Goal: Information Seeking & Learning: Learn about a topic

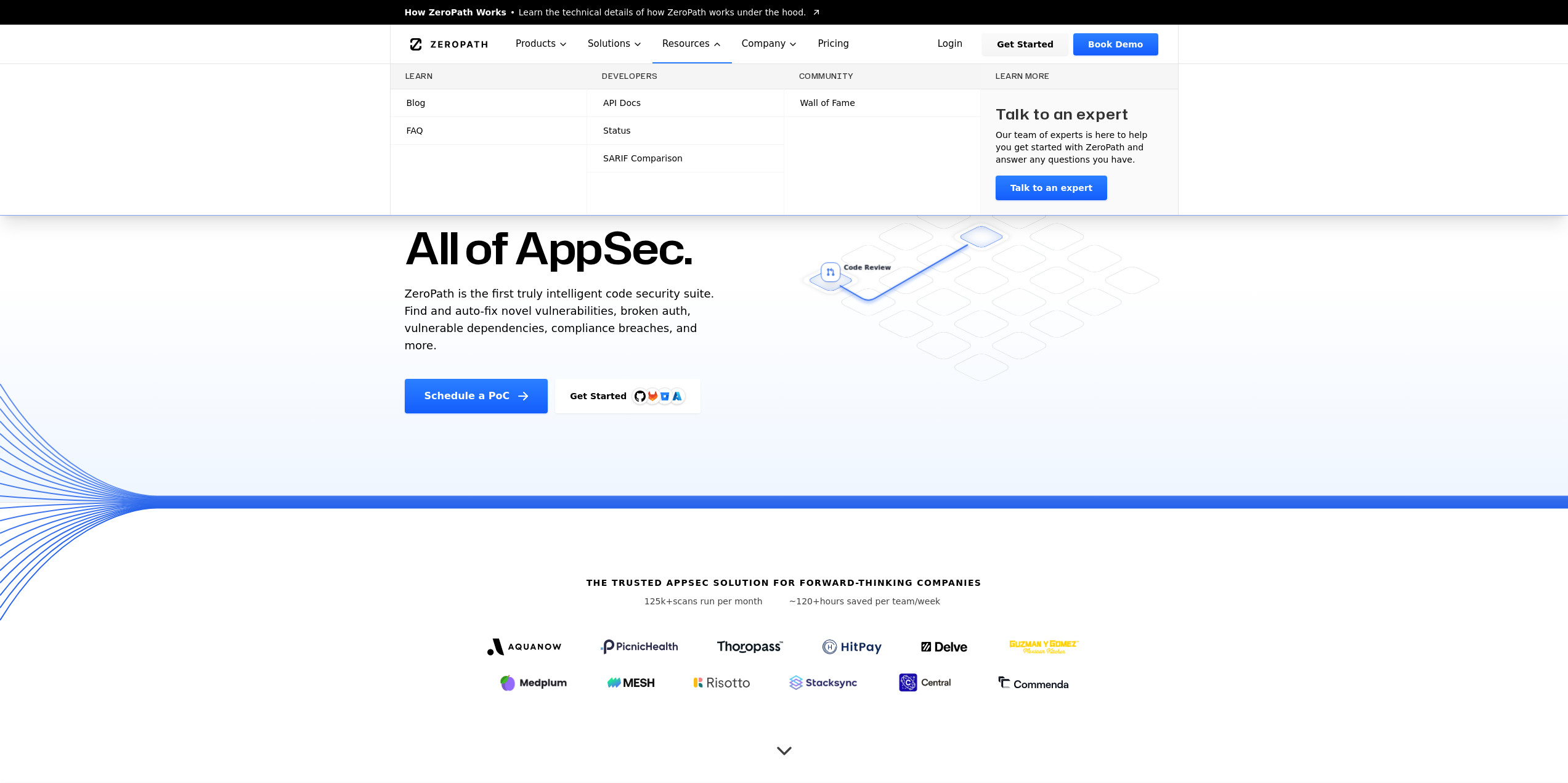
click at [726, 7] on span "Learn the technical details of how ZeroPath works under the hood." at bounding box center [662, 12] width 288 height 12
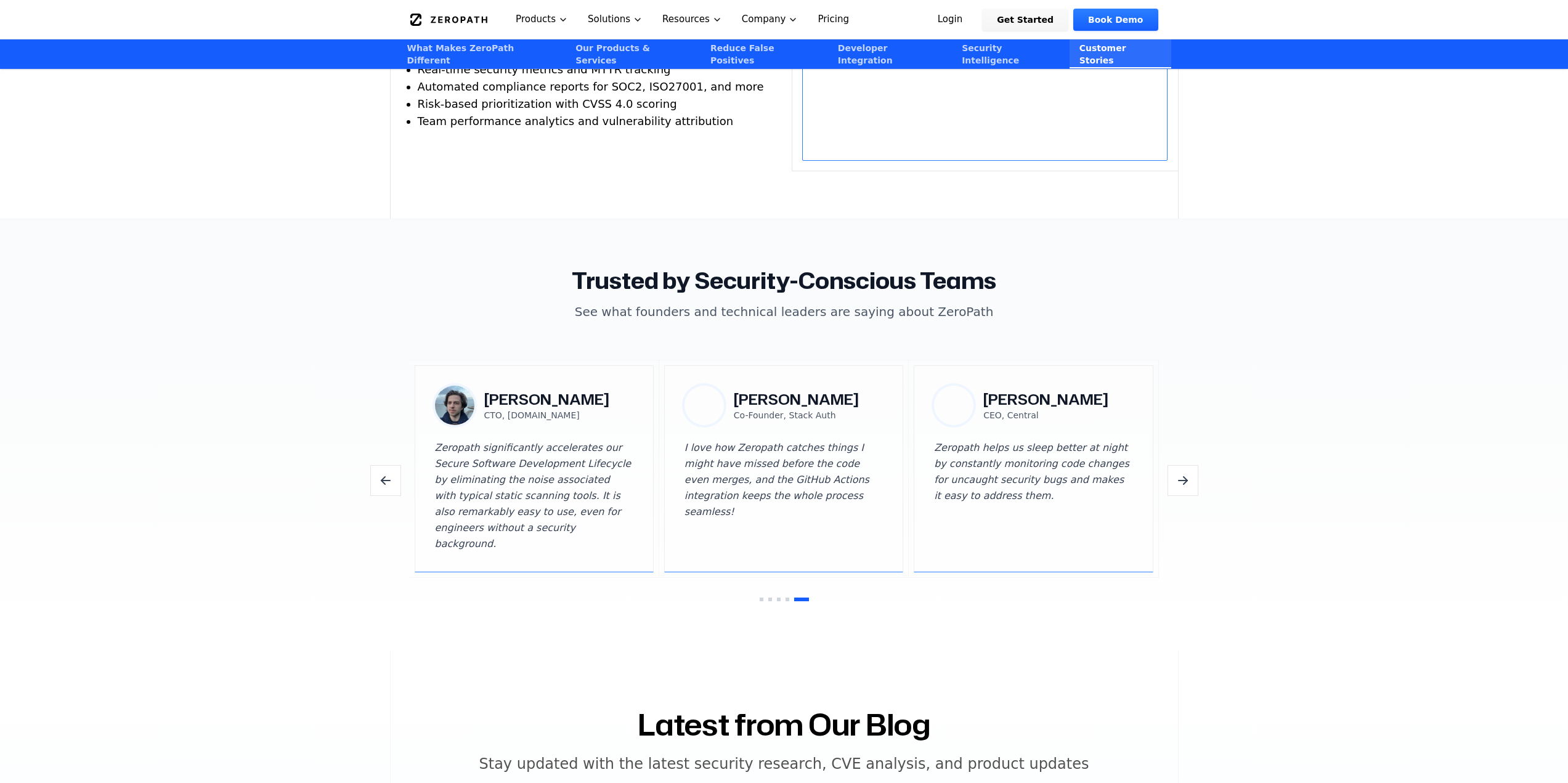
scroll to position [3451, 0]
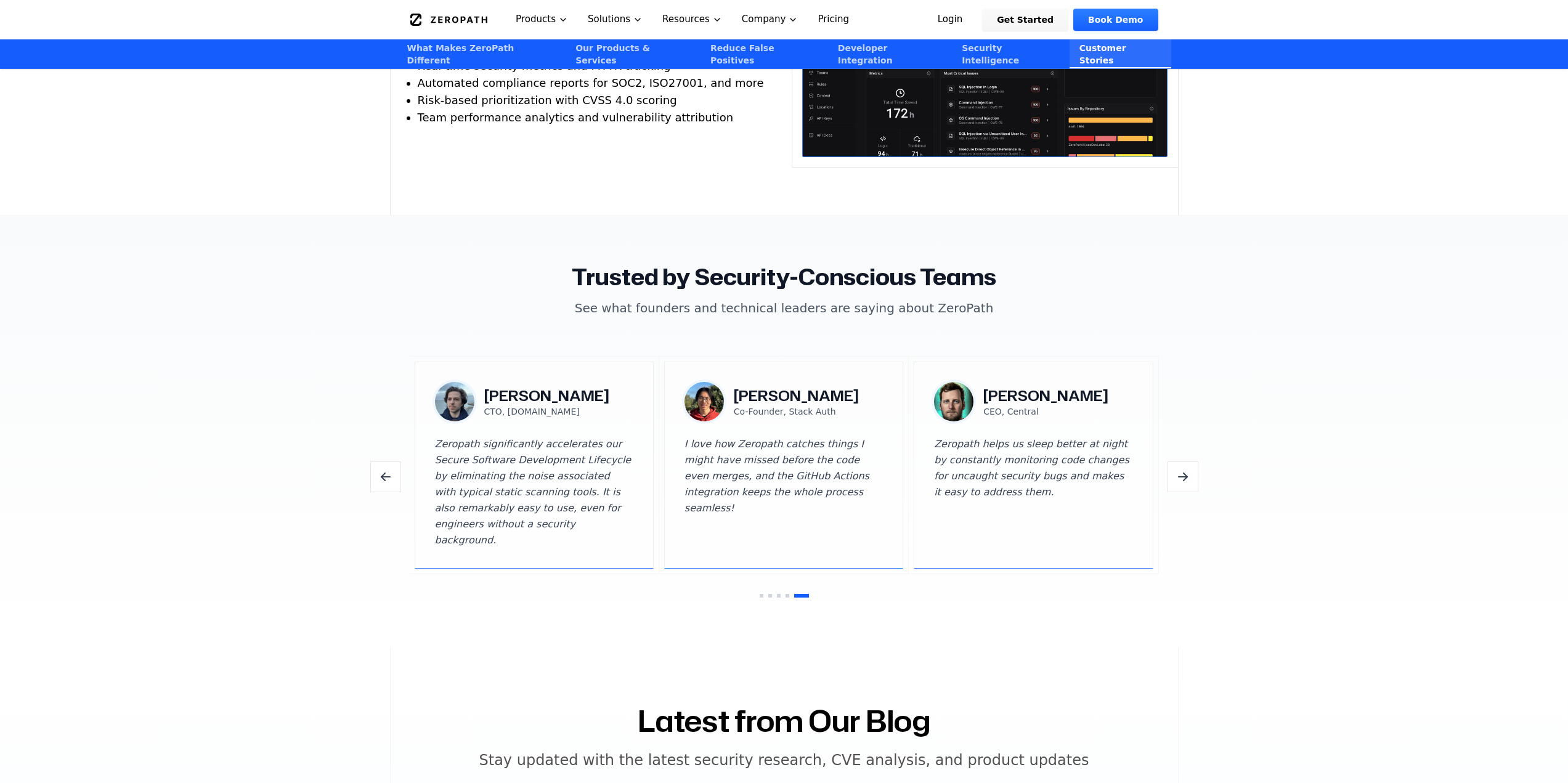
click at [1196, 462] on button "Next testimonials" at bounding box center [1182, 477] width 31 height 31
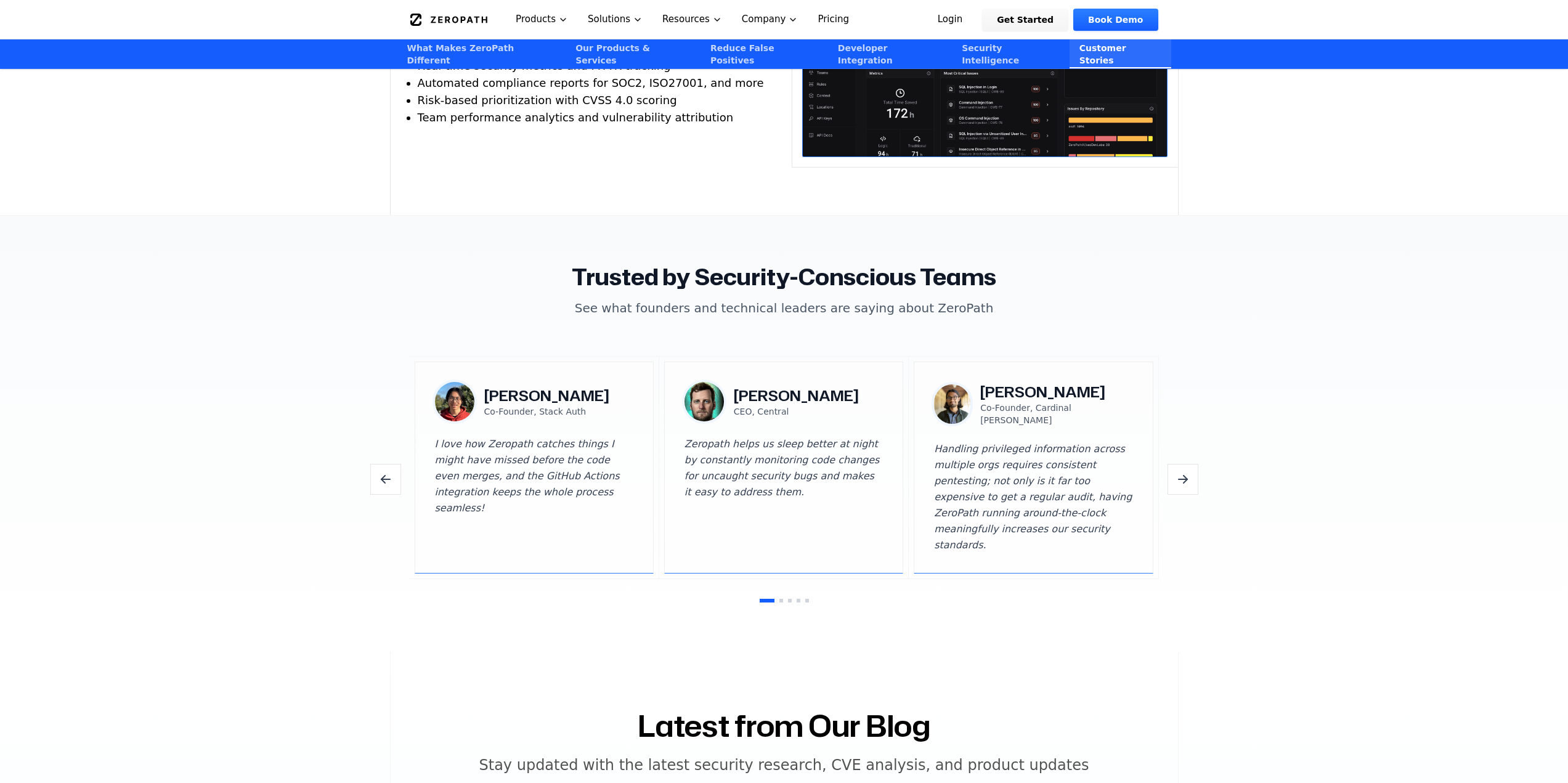
click at [1195, 464] on button "Next testimonials" at bounding box center [1182, 478] width 31 height 31
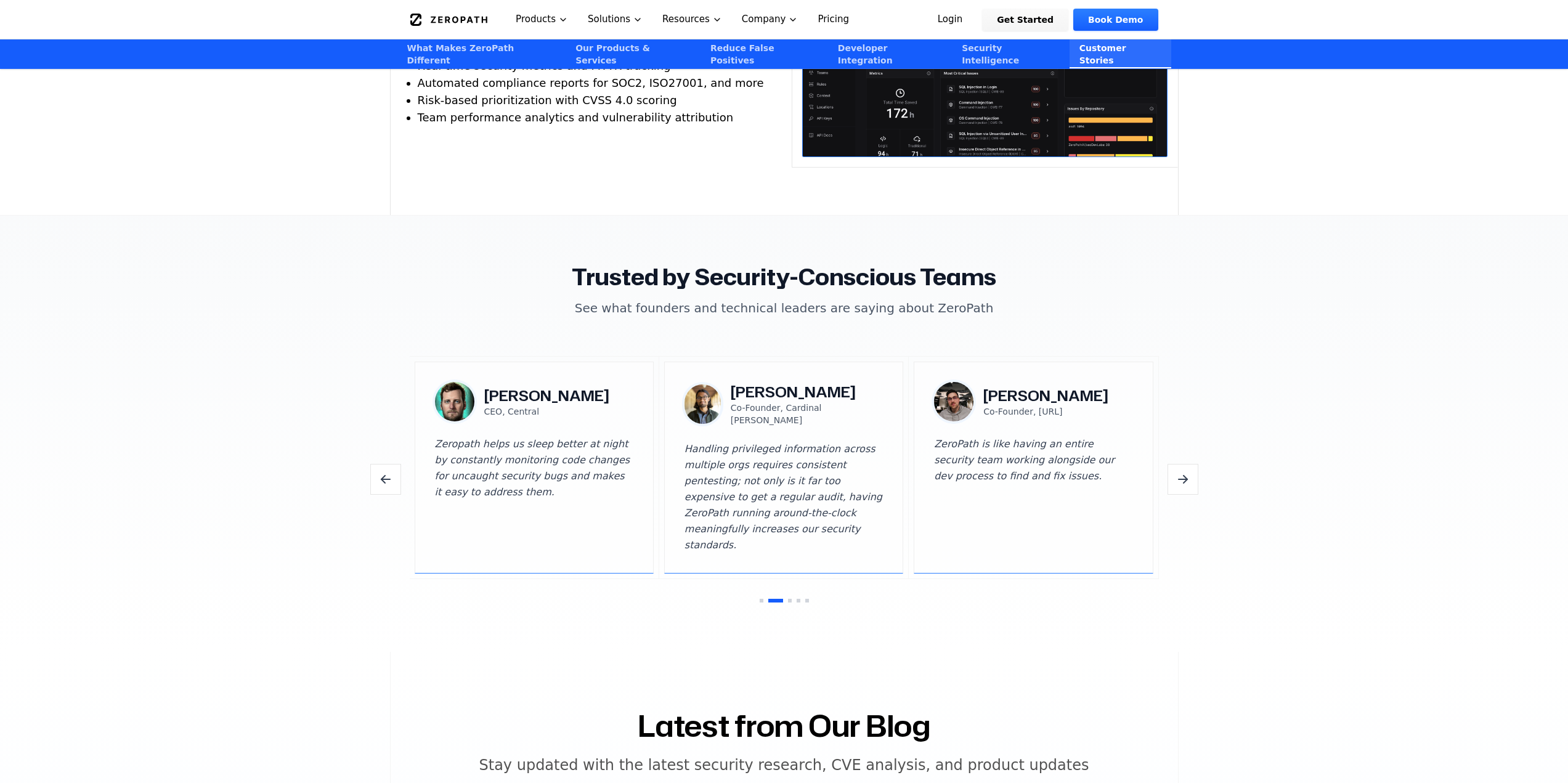
click at [1195, 464] on button "Next testimonials" at bounding box center [1182, 478] width 31 height 31
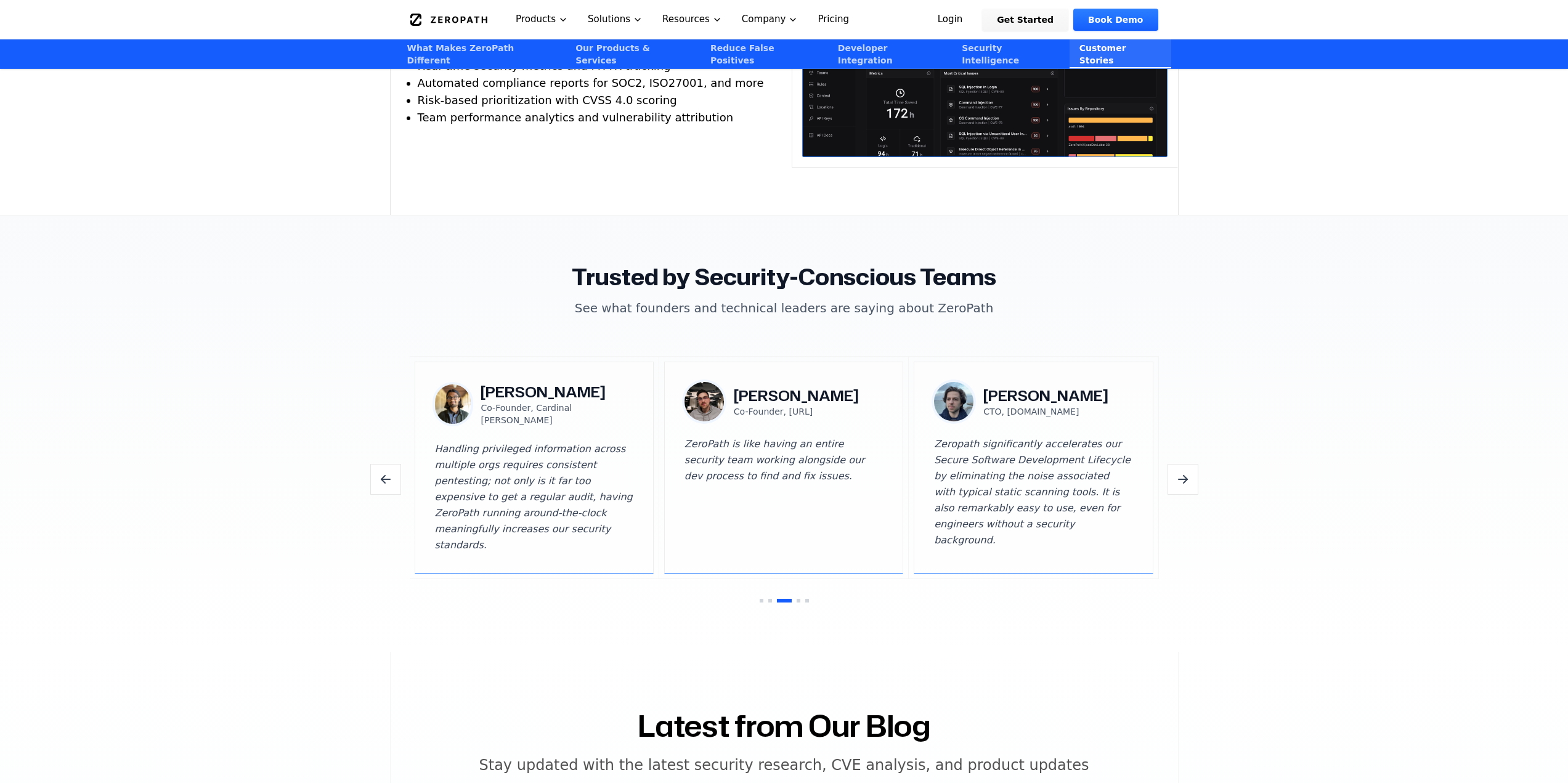
click at [1195, 464] on button "Next testimonials" at bounding box center [1182, 478] width 31 height 31
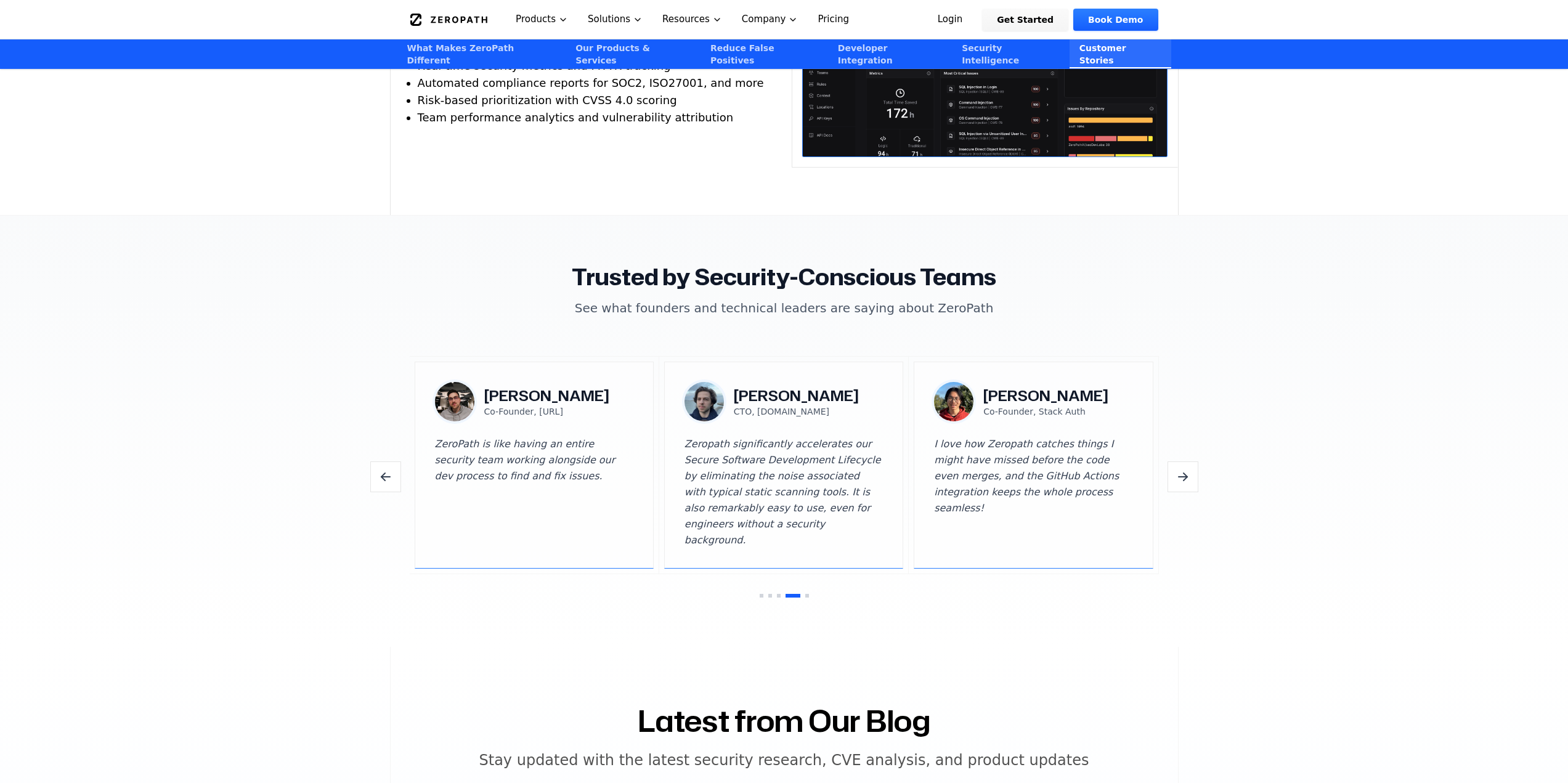
click at [1195, 462] on button "Next testimonials" at bounding box center [1182, 477] width 31 height 31
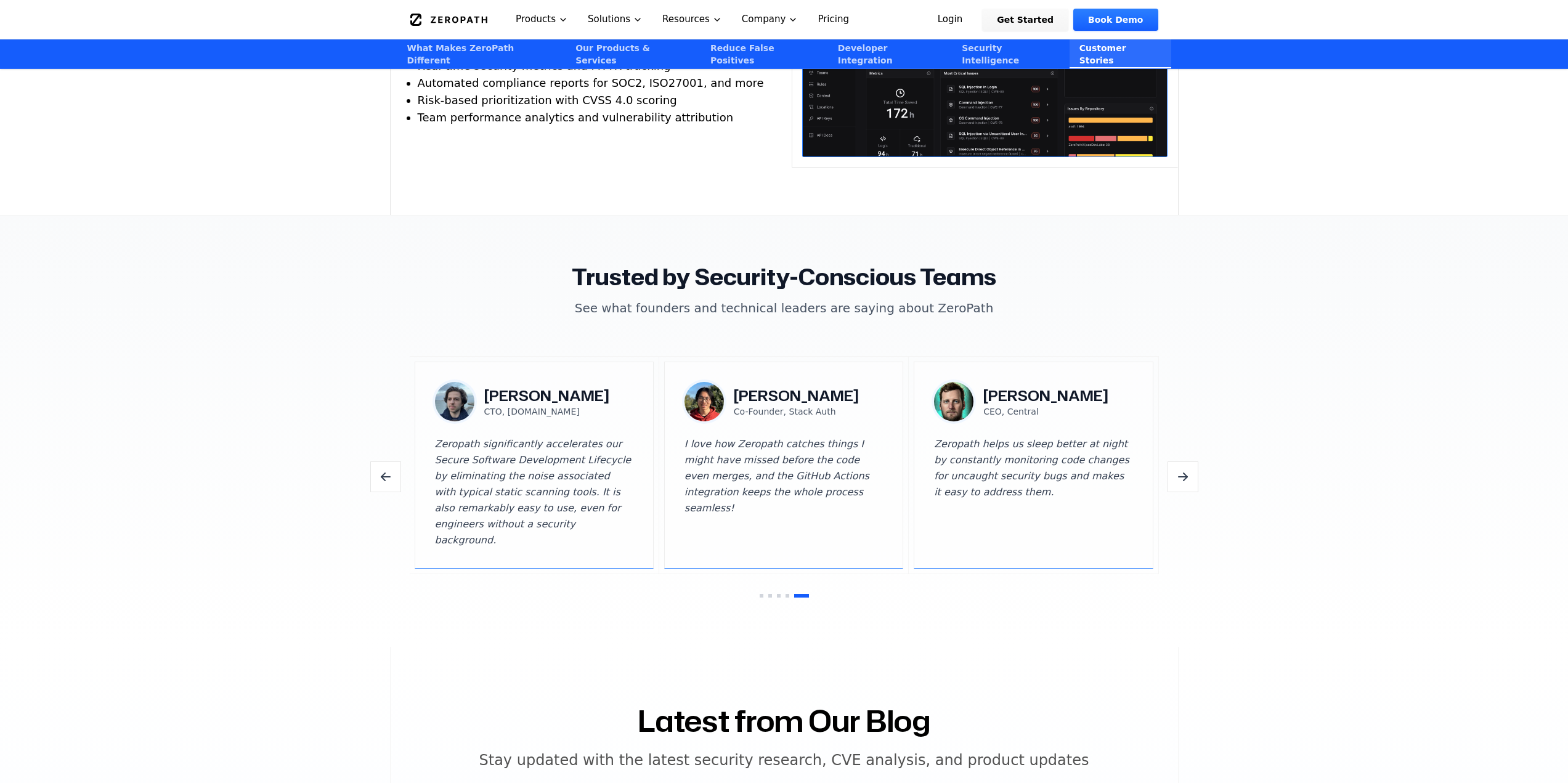
click at [1195, 462] on button "Next testimonials" at bounding box center [1182, 477] width 31 height 31
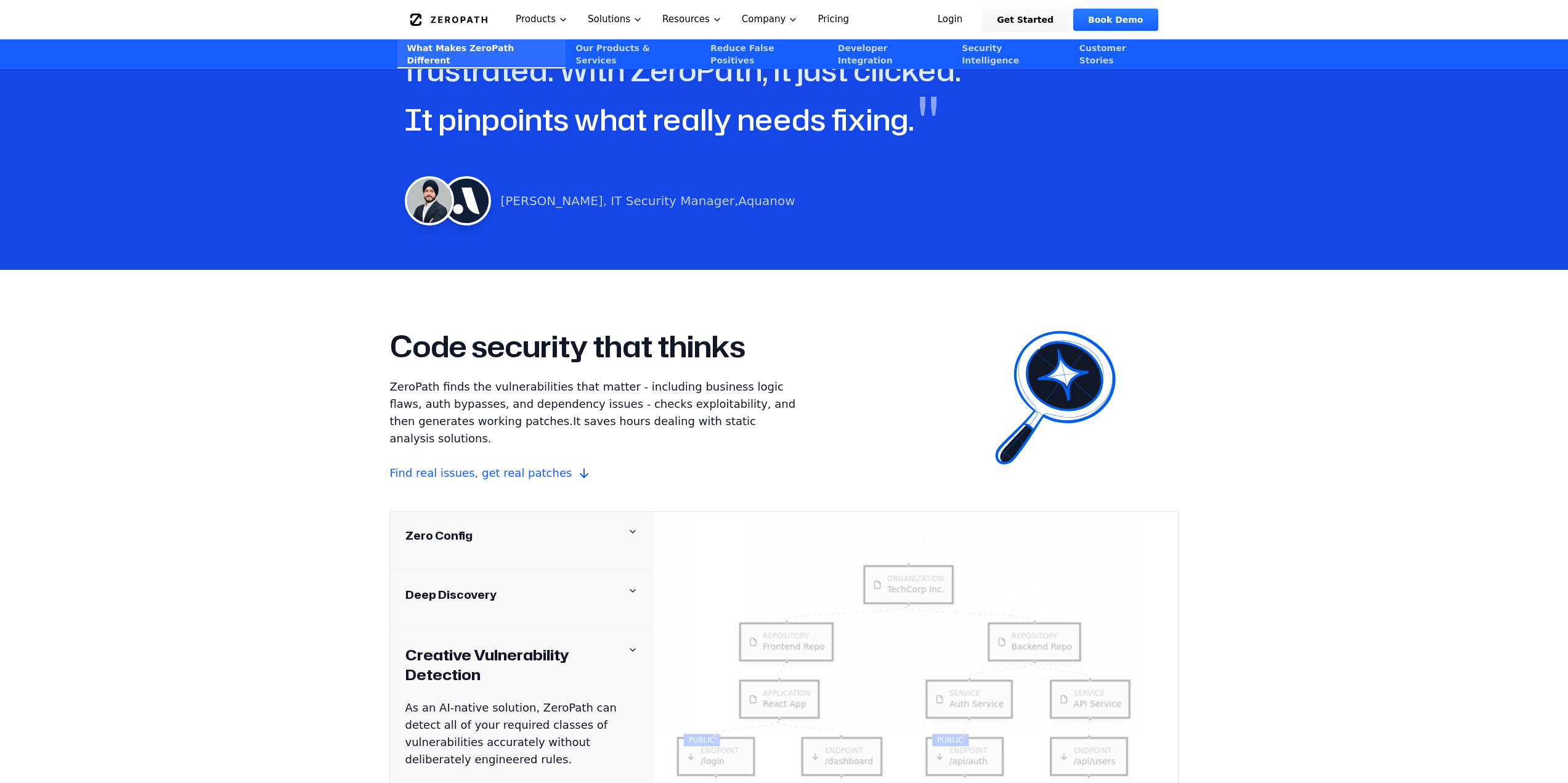
scroll to position [1233, 0]
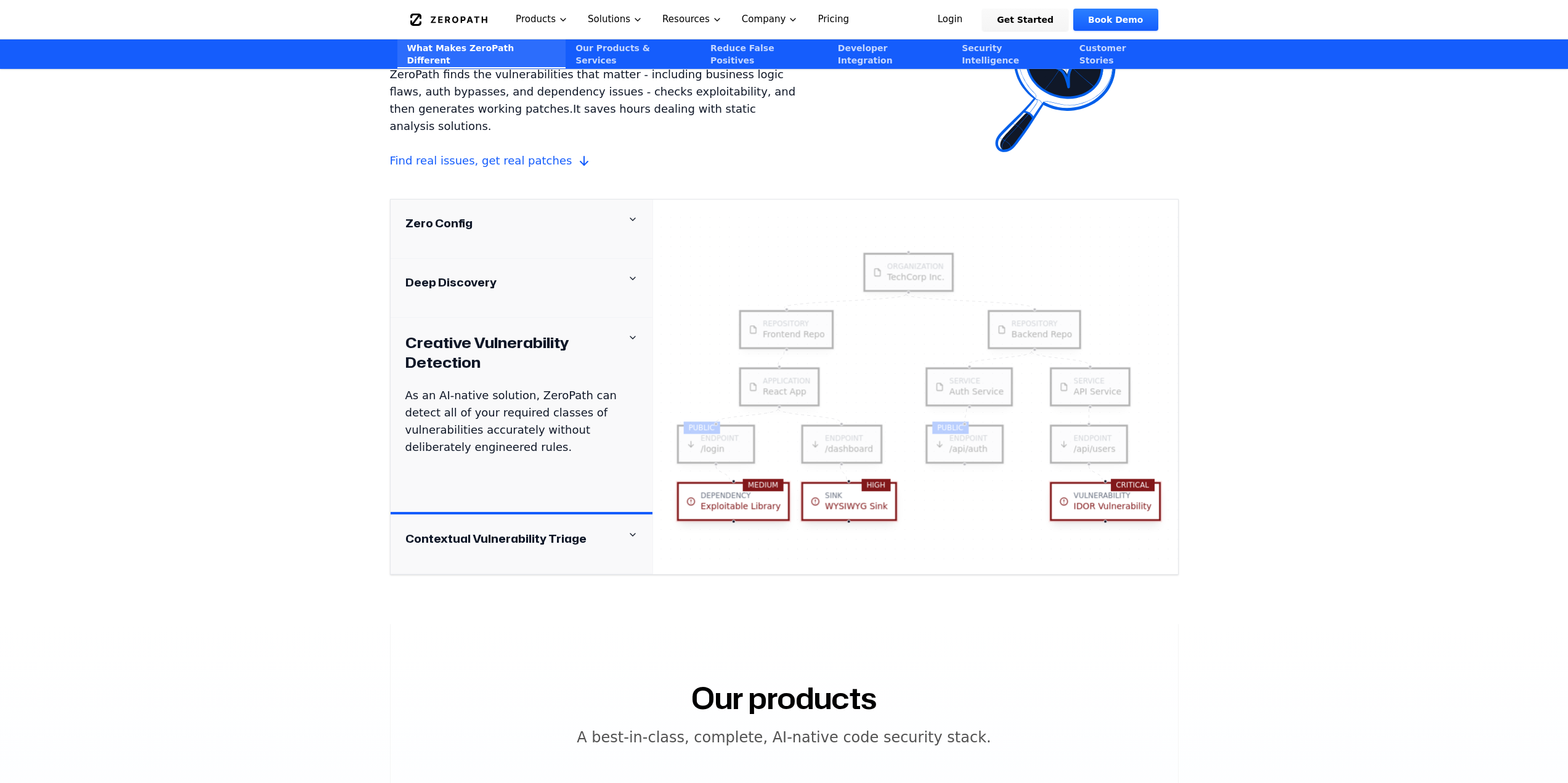
click at [456, 215] on h4 "Zero Config" at bounding box center [439, 222] width 67 height 17
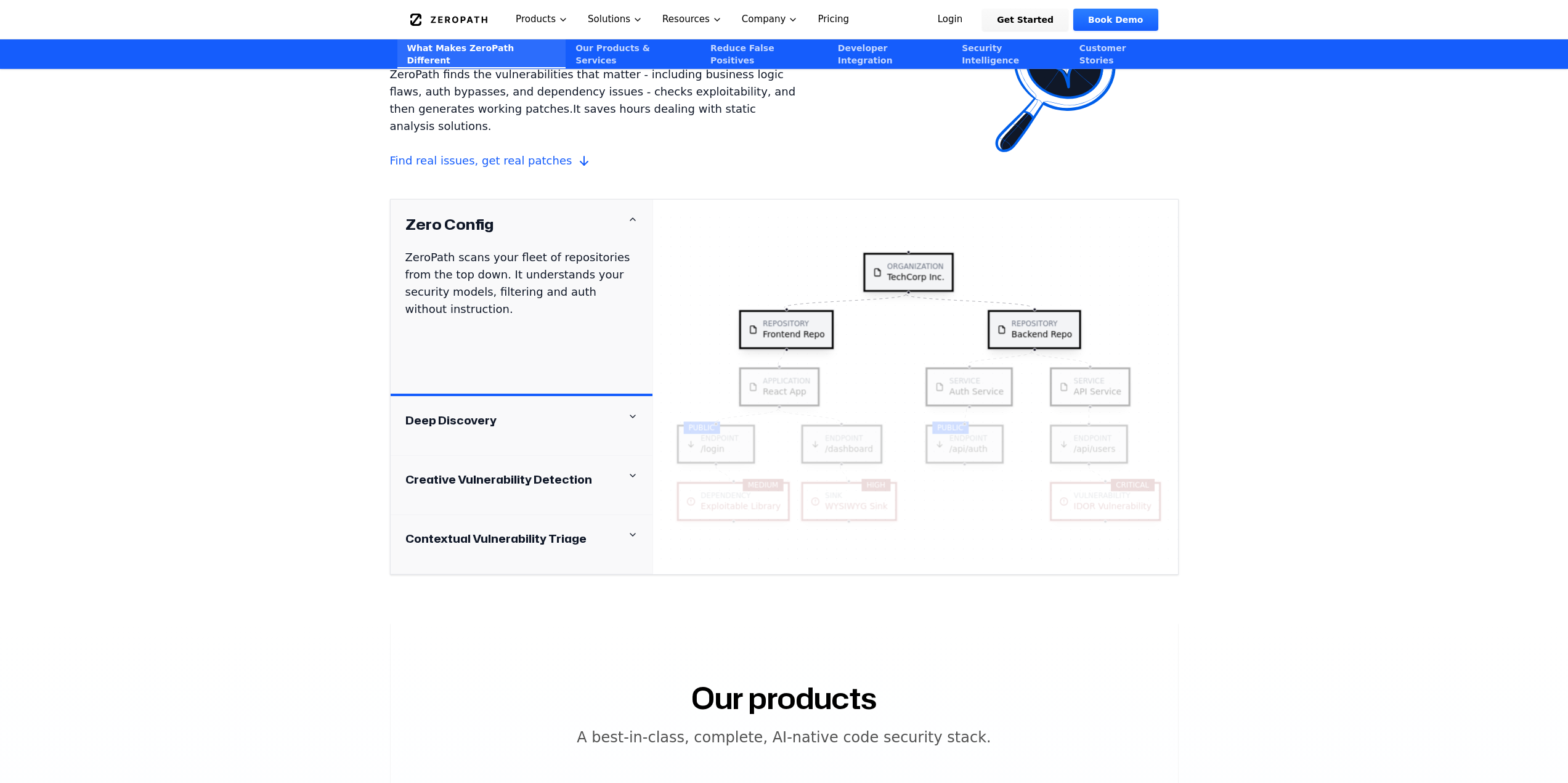
drag, startPoint x: 522, startPoint y: 410, endPoint x: 512, endPoint y: 413, distance: 10.4
click at [516, 413] on div "Deep Discovery" at bounding box center [521, 426] width 262 height 59
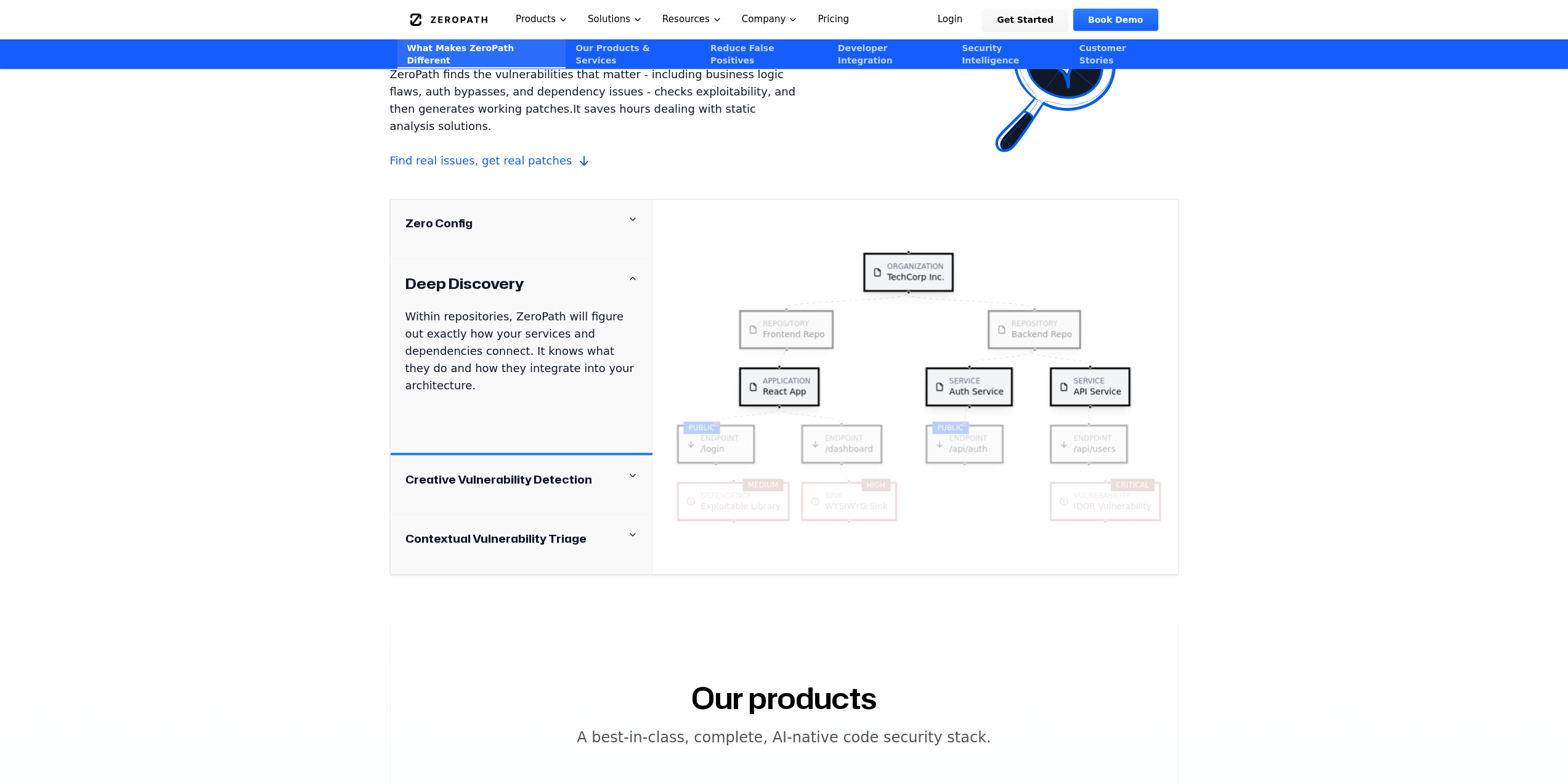
click at [524, 474] on div "Creative Vulnerability Detection" at bounding box center [521, 485] width 262 height 59
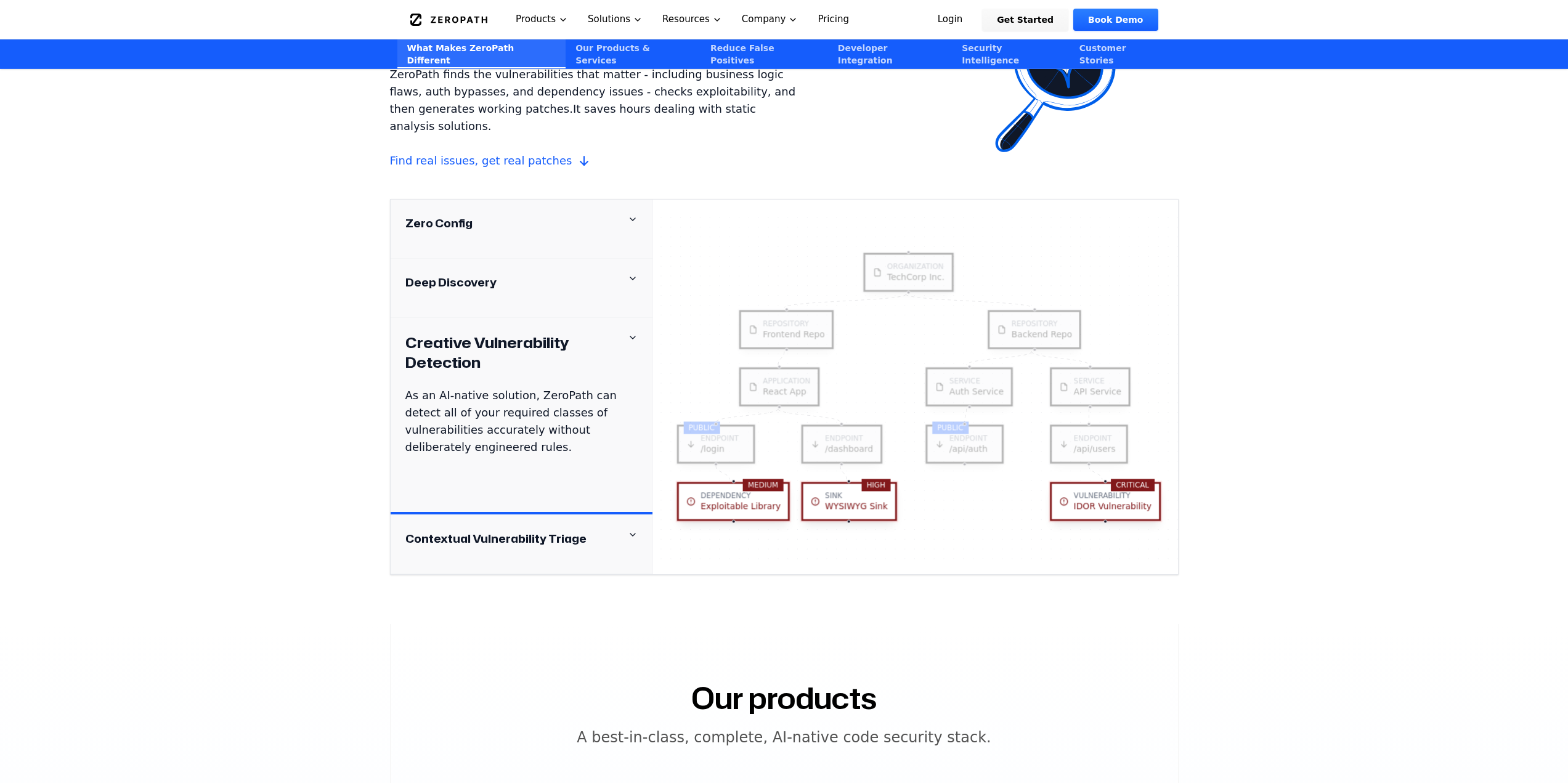
click at [576, 530] on h4 "Contextual Vulnerability Triage" at bounding box center [495, 538] width 181 height 17
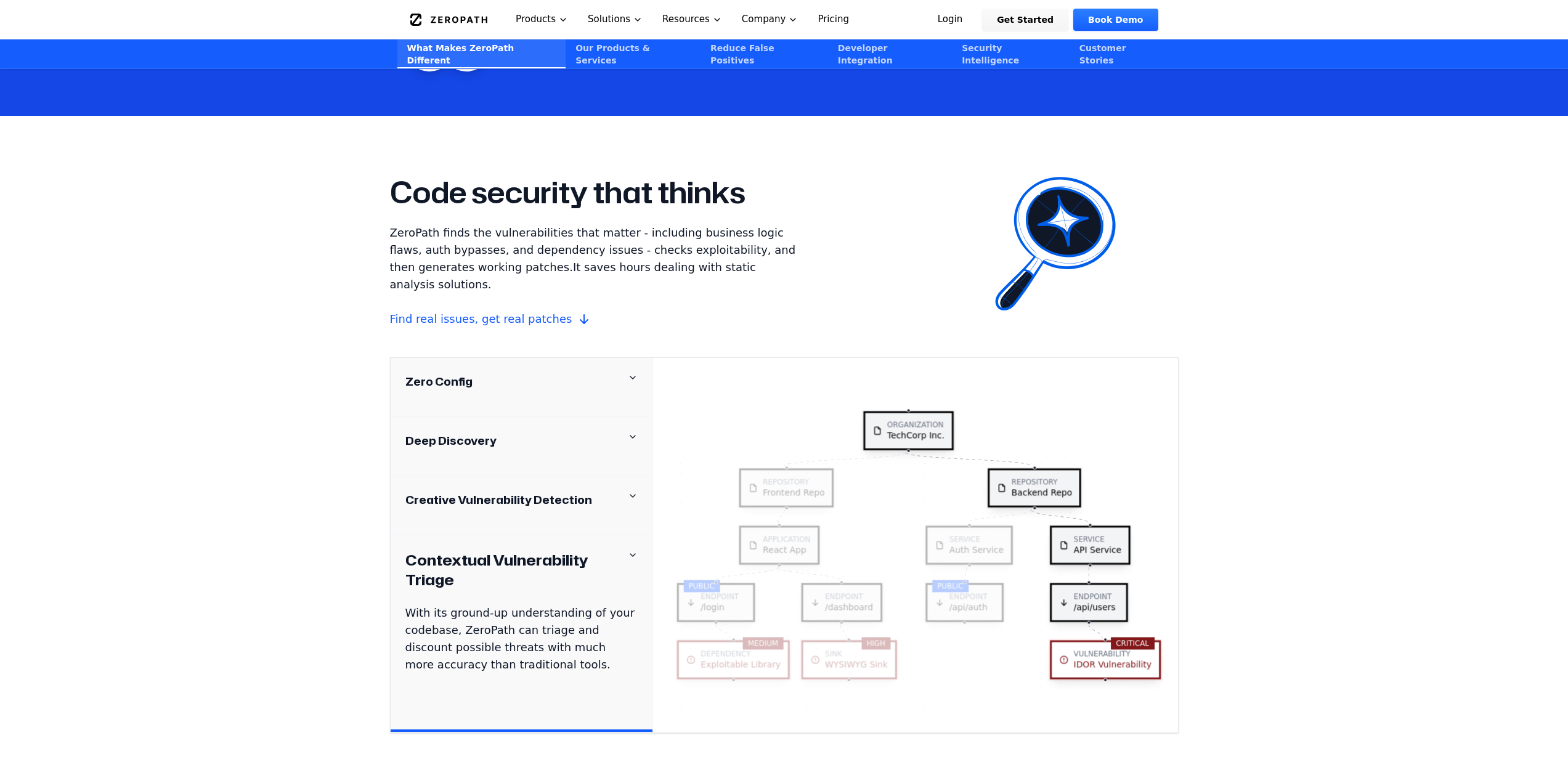
scroll to position [0, 0]
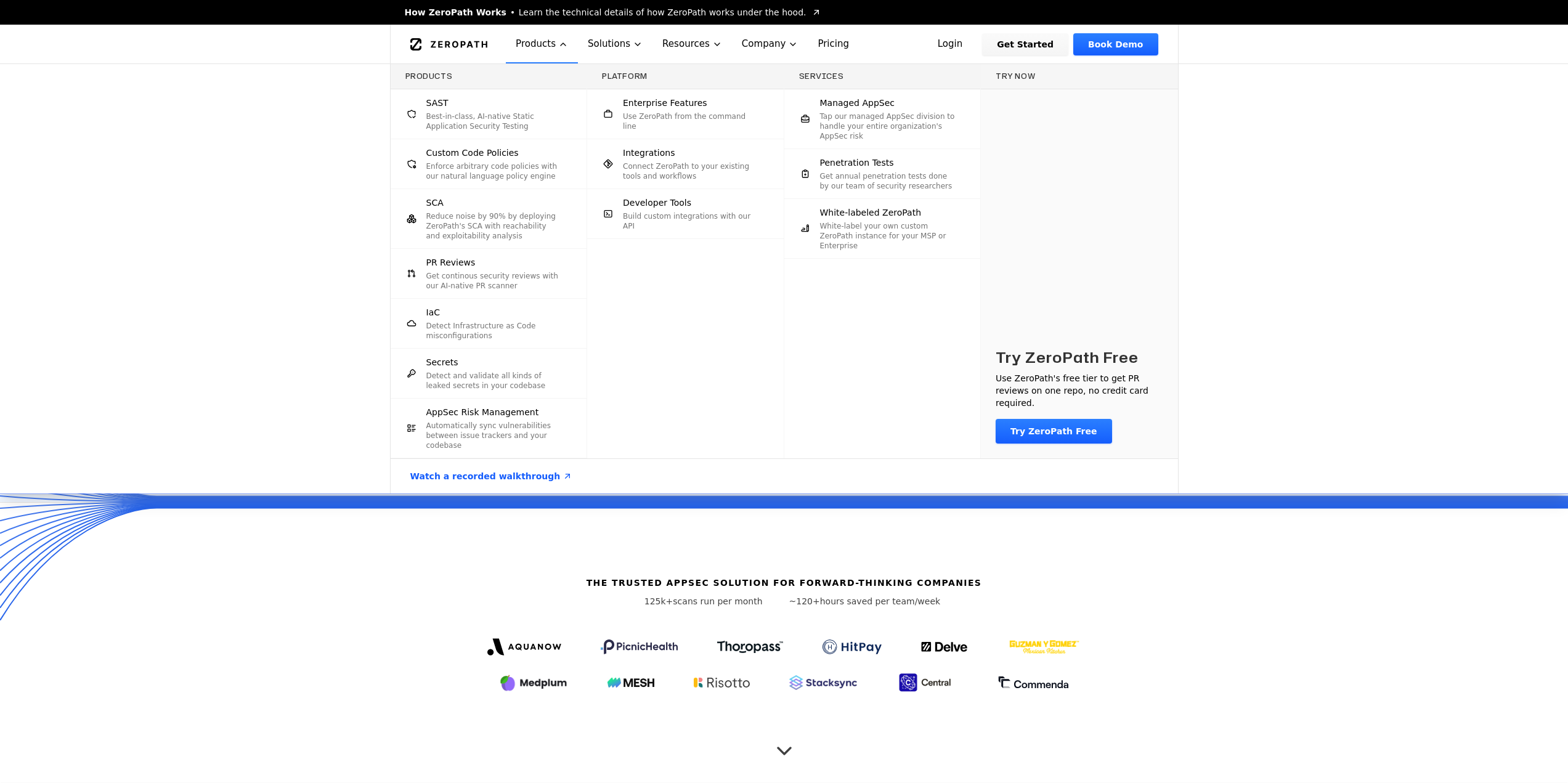
click at [481, 128] on p "Best-in-class, AI-native Static Application Security Testing" at bounding box center [494, 122] width 136 height 20
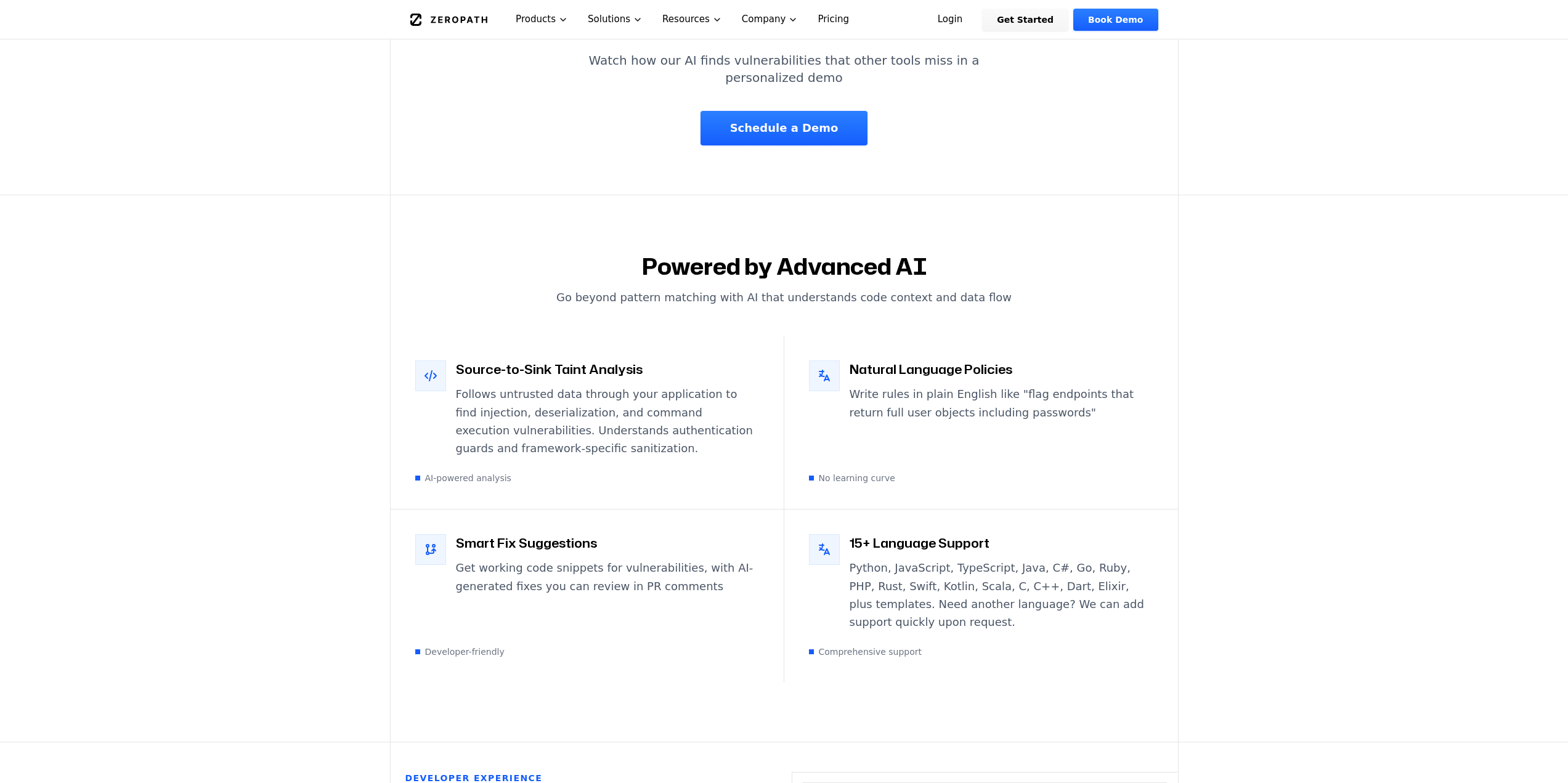
scroll to position [2034, 0]
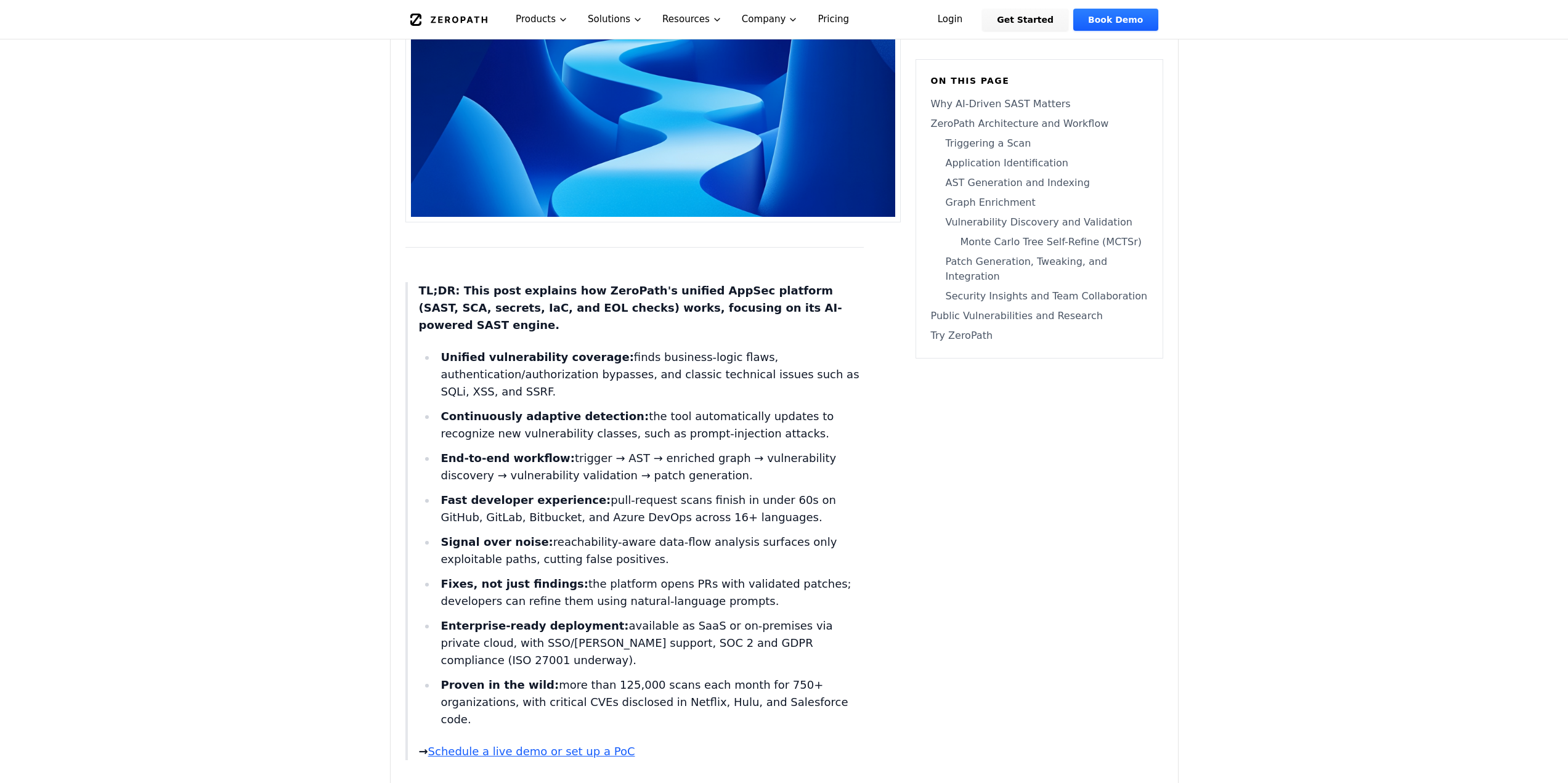
scroll to position [370, 0]
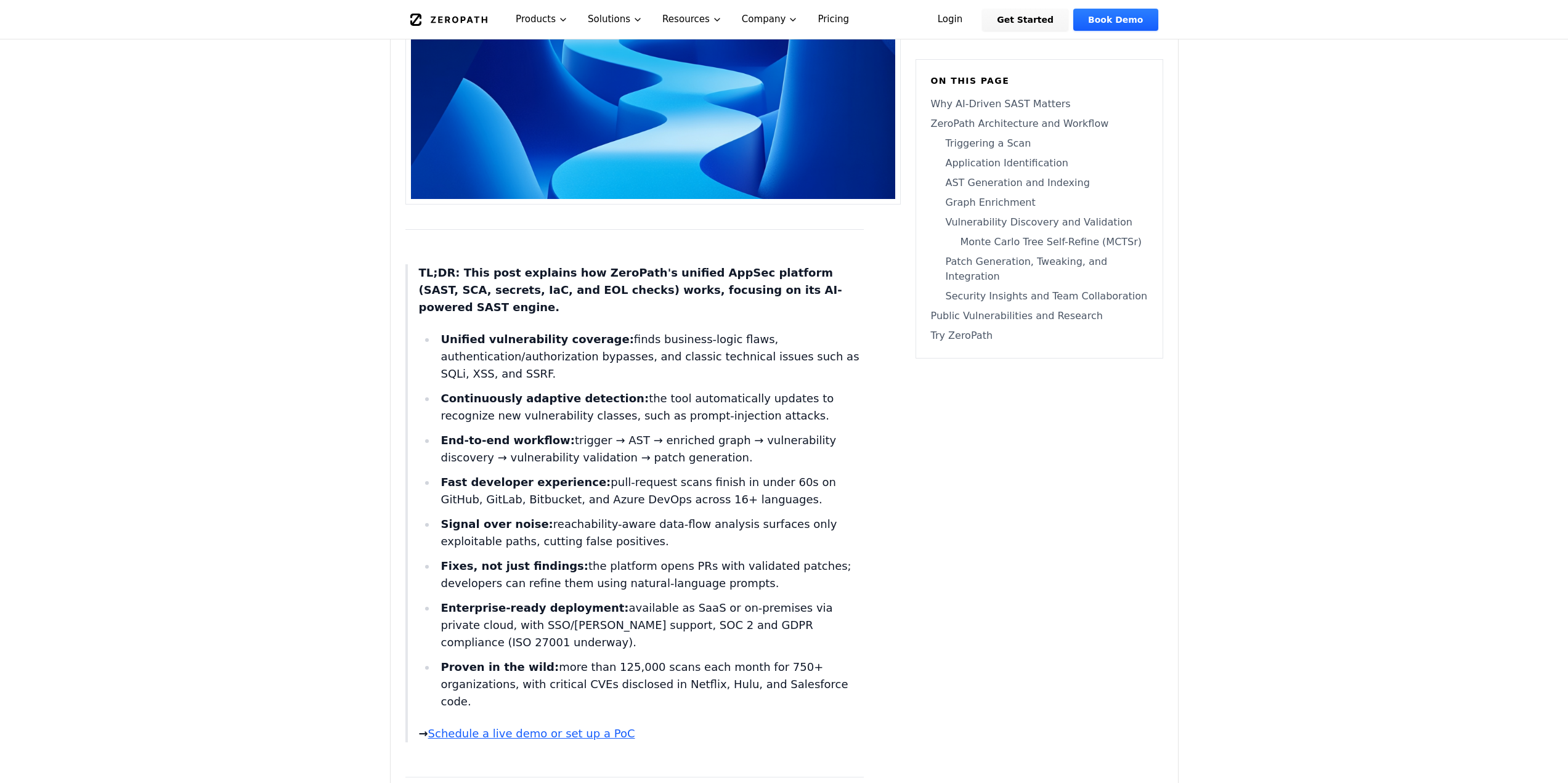
click at [516, 734] on link "Schedule a live demo or set up a PoC" at bounding box center [531, 733] width 207 height 13
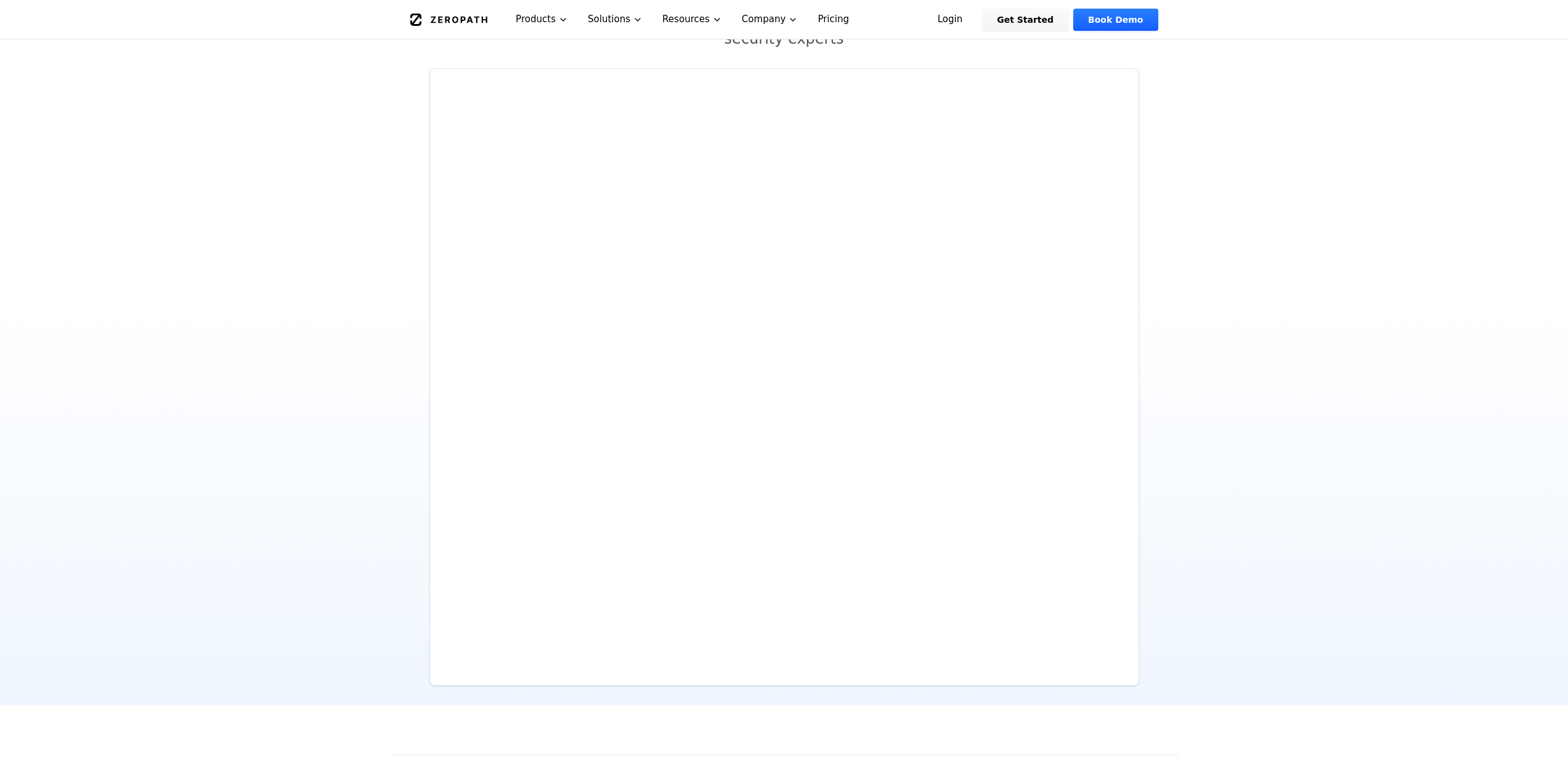
scroll to position [185, 0]
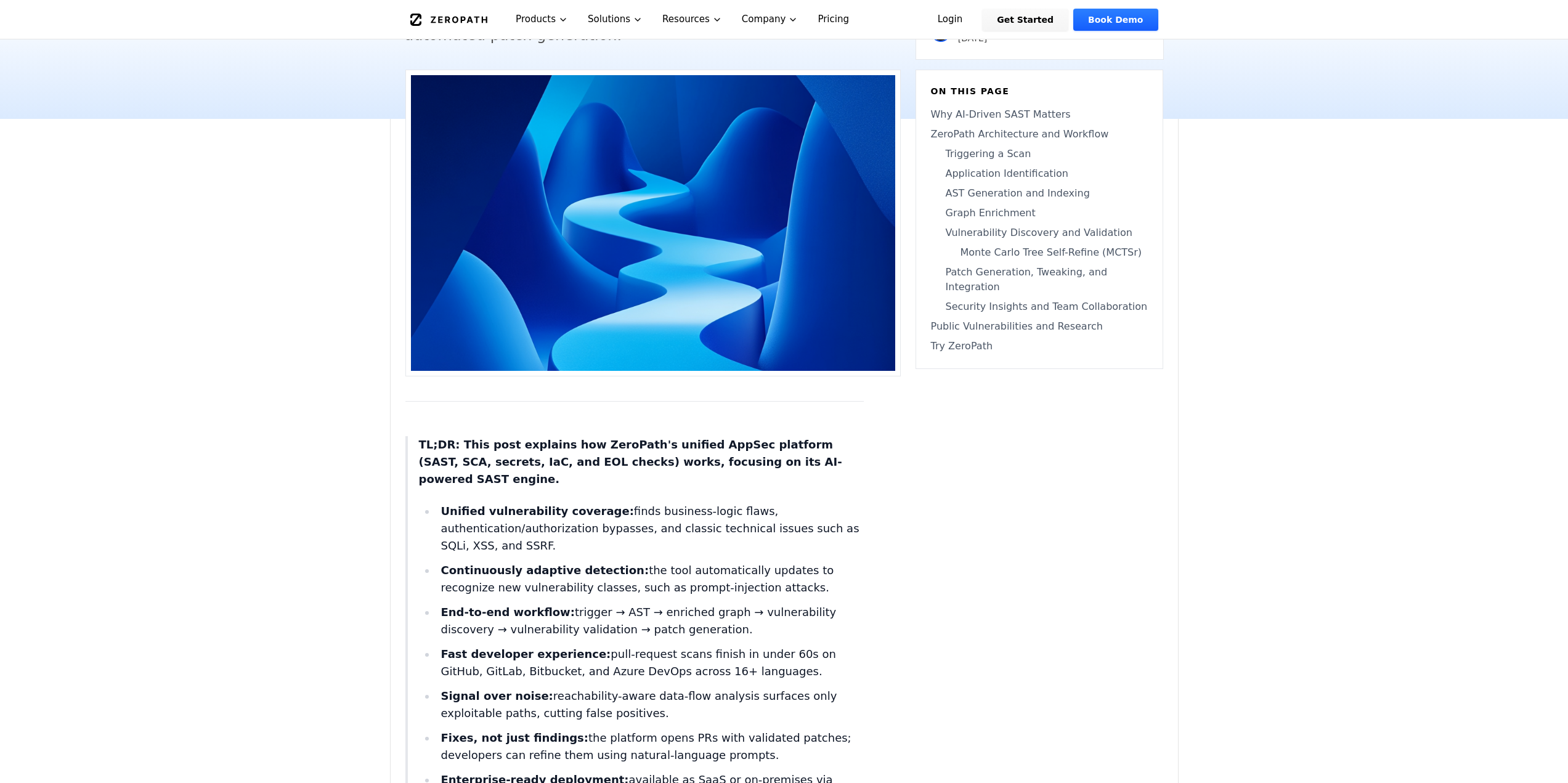
scroll to position [370, 0]
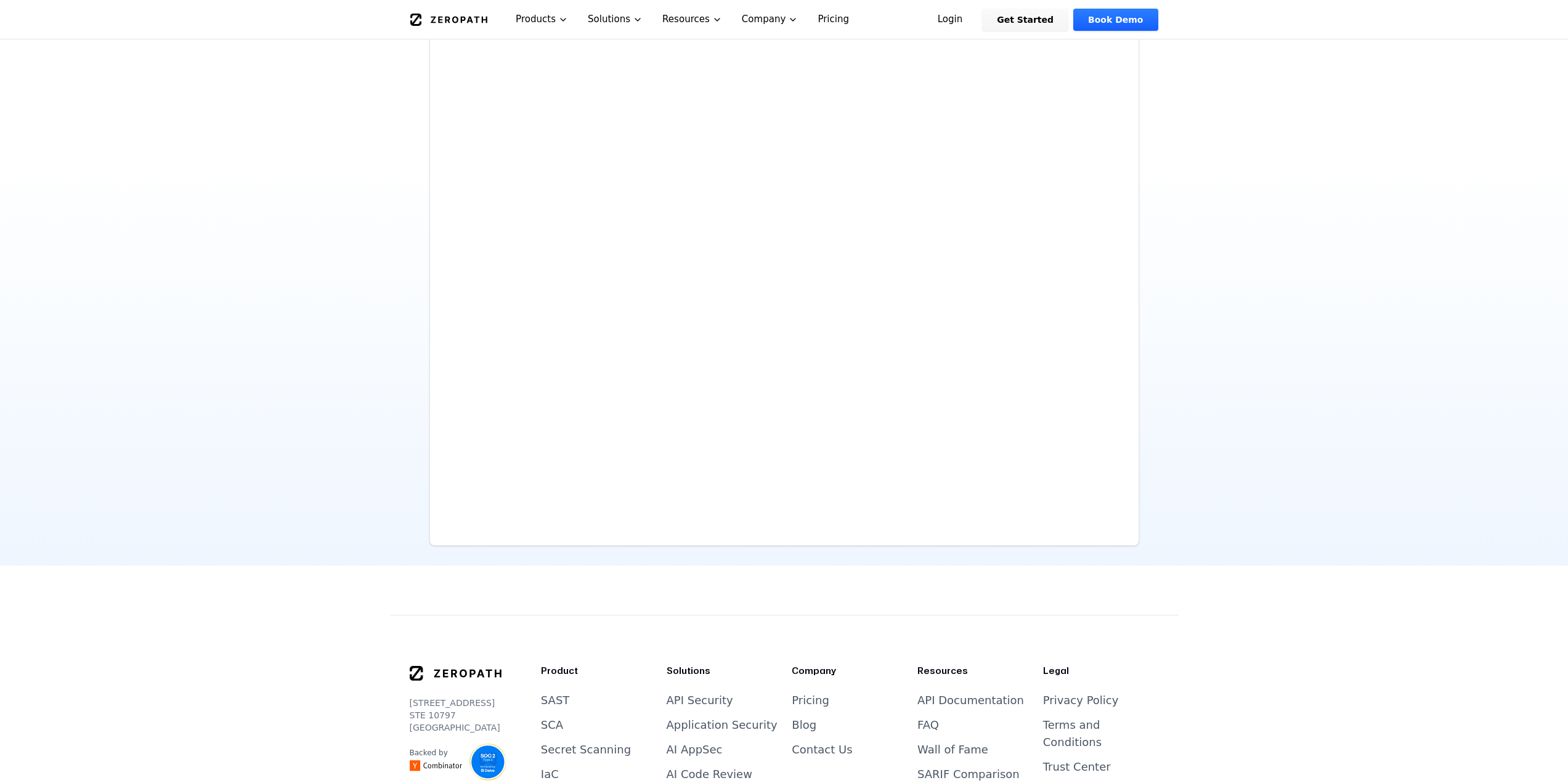
scroll to position [555, 0]
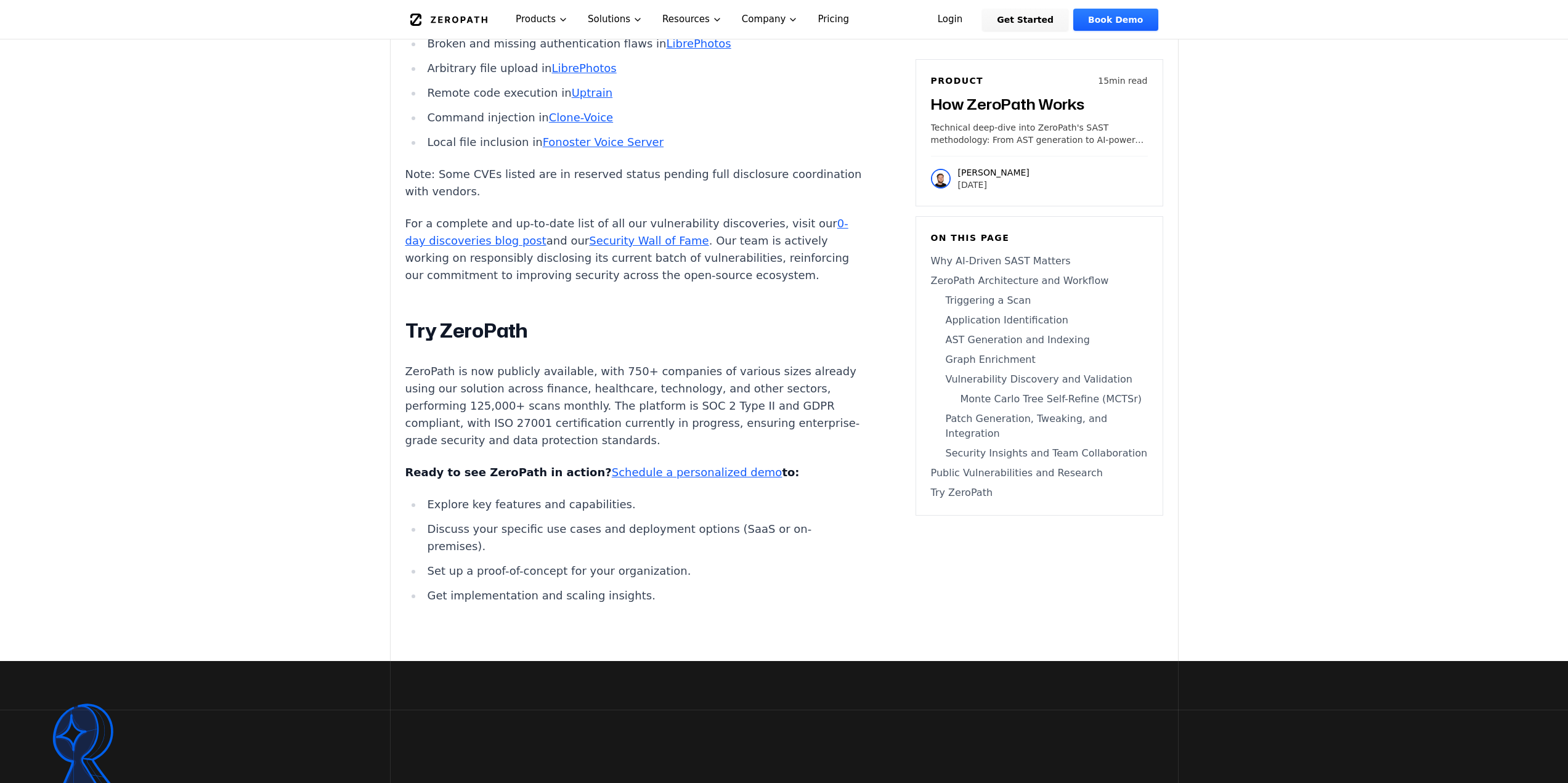
scroll to position [9866, 0]
